Goal: Transaction & Acquisition: Purchase product/service

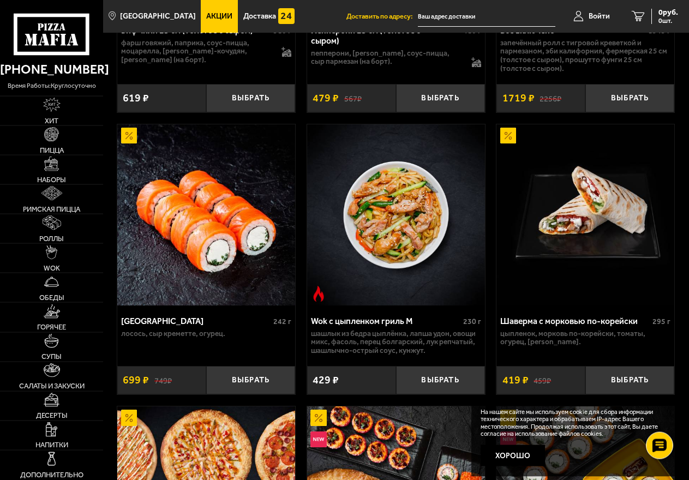
scroll to position [699, 0]
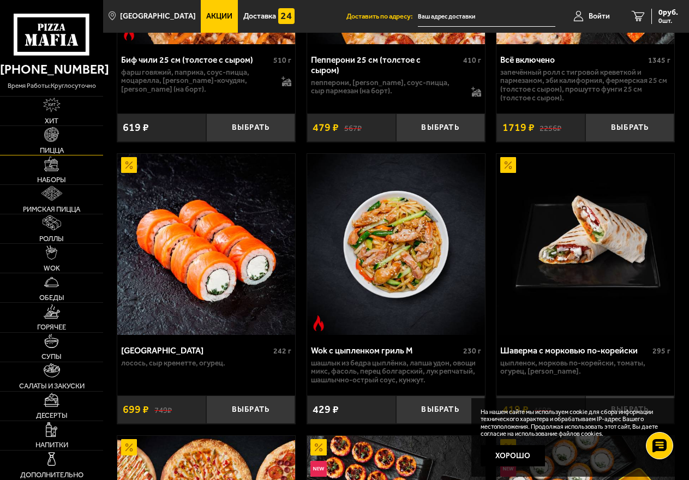
click at [52, 140] on img at bounding box center [51, 134] width 15 height 15
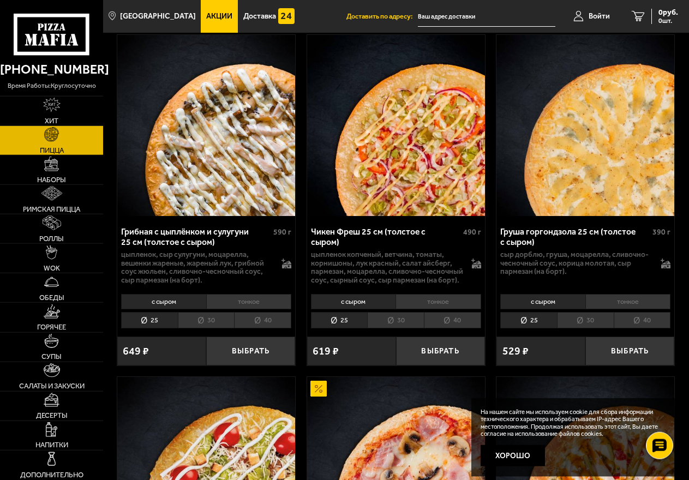
scroll to position [807, 0]
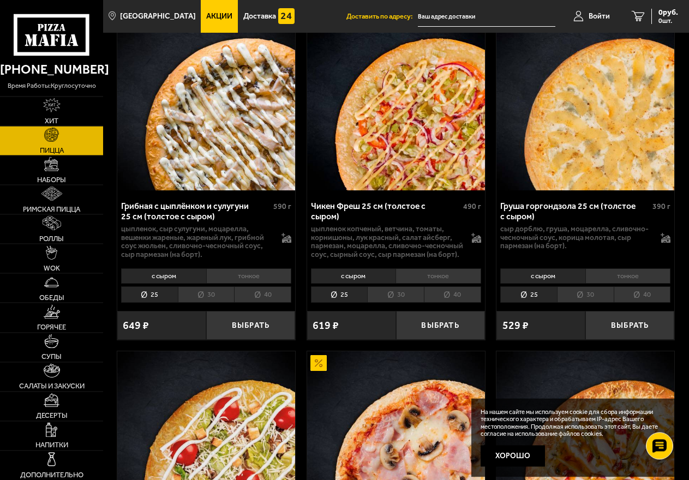
click at [448, 303] on li "40" at bounding box center [452, 294] width 57 height 17
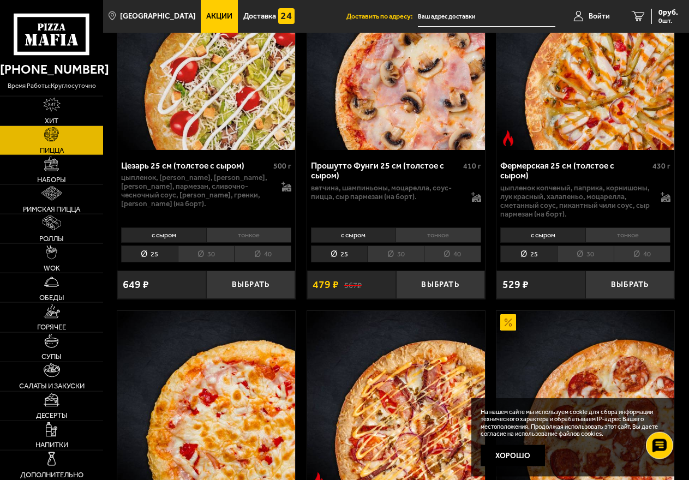
scroll to position [1210, 0]
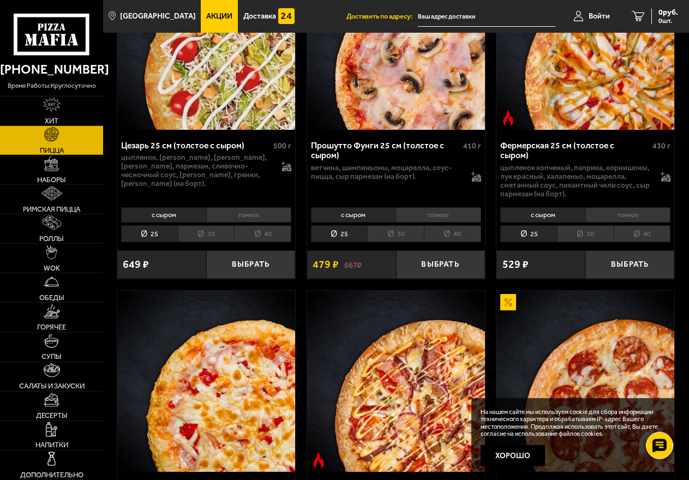
click at [204, 242] on li "30" at bounding box center [206, 233] width 57 height 17
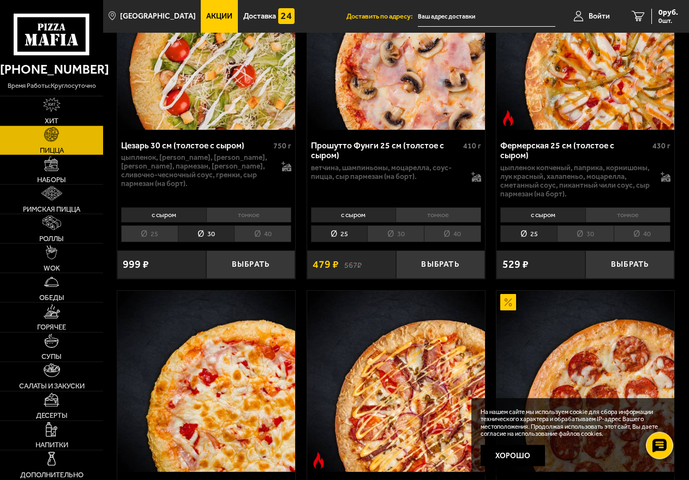
click at [260, 242] on li "40" at bounding box center [262, 233] width 57 height 17
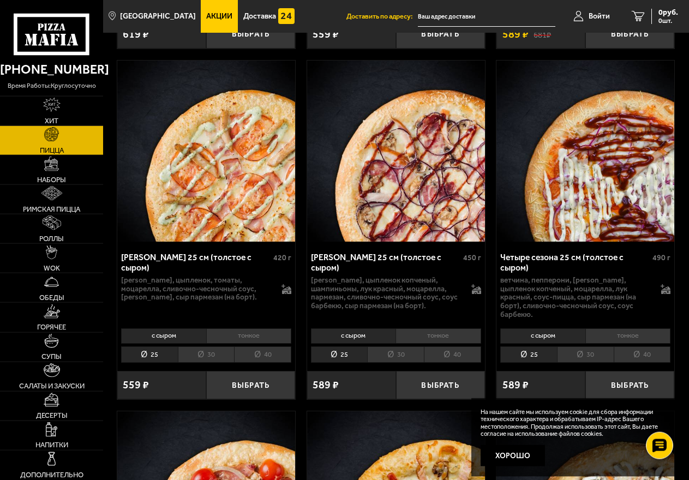
scroll to position [2102, 0]
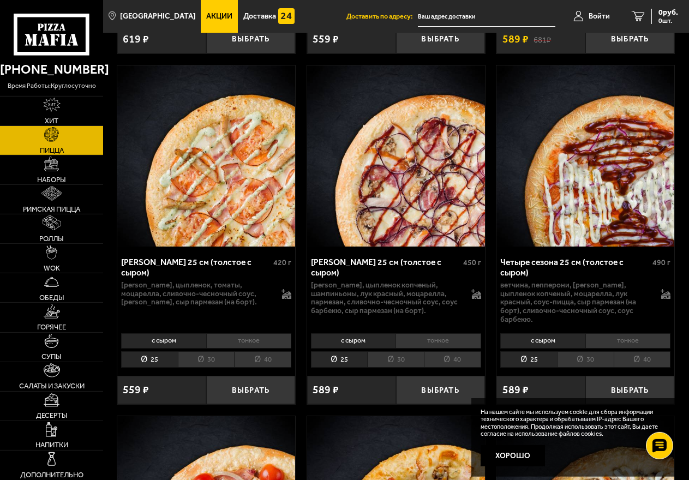
click at [232, 348] on li "тонкое" at bounding box center [249, 340] width 86 height 15
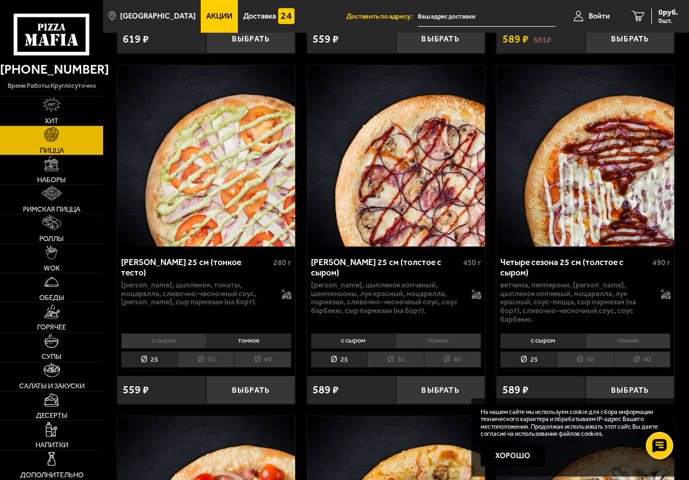
click at [209, 368] on li "30" at bounding box center [206, 359] width 57 height 17
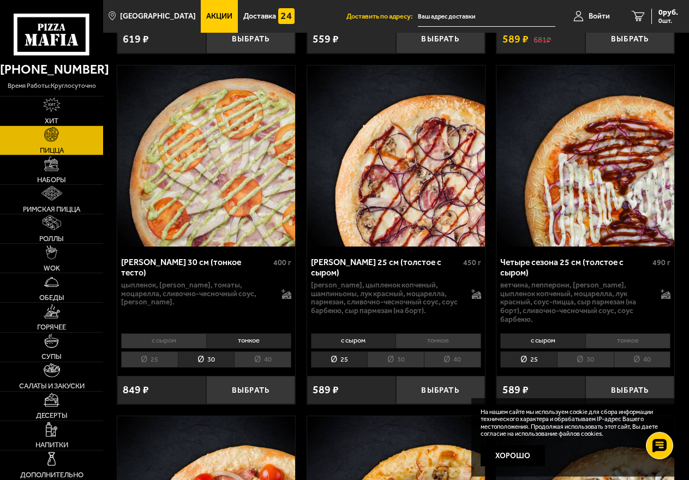
click at [262, 368] on li "40" at bounding box center [262, 359] width 57 height 17
click at [212, 368] on li "30" at bounding box center [206, 359] width 57 height 17
click at [255, 368] on li "40" at bounding box center [262, 359] width 57 height 17
